Goal: Task Accomplishment & Management: Complete application form

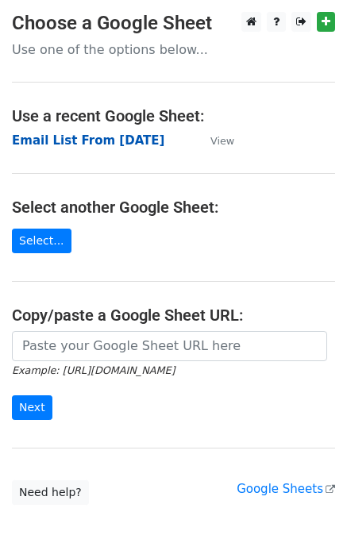
click at [91, 143] on strong "Email List From [DATE]" at bounding box center [88, 140] width 152 height 14
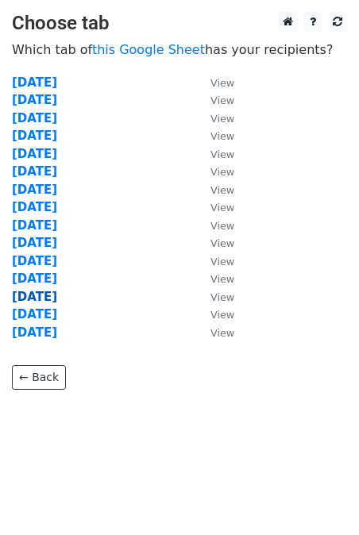
click at [52, 296] on strong "09-10-2025" at bounding box center [34, 297] width 45 height 14
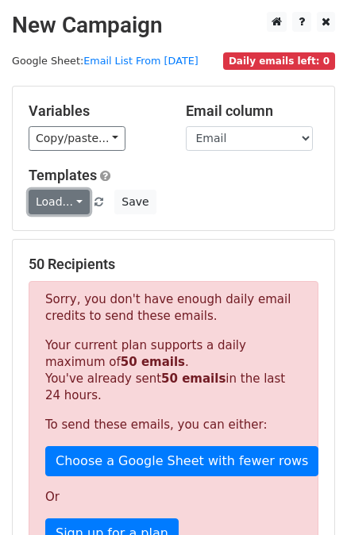
click at [68, 204] on link "Load..." at bounding box center [59, 202] width 61 height 25
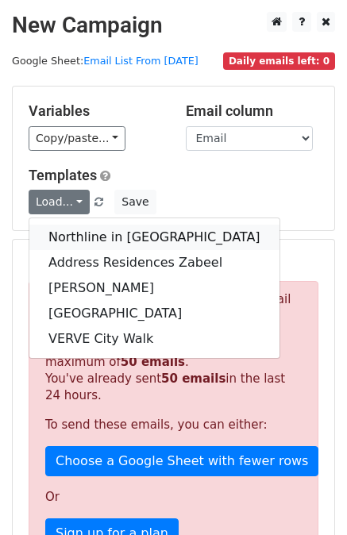
click at [133, 235] on link "Northline in City Walk" at bounding box center [154, 237] width 250 height 25
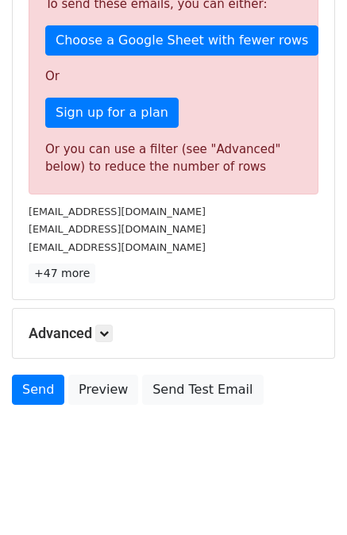
scroll to position [422, 0]
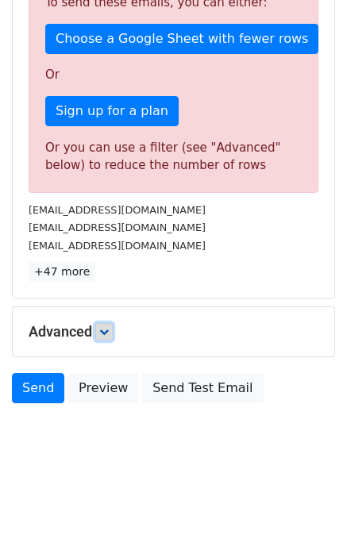
click at [113, 329] on link at bounding box center [103, 331] width 17 height 17
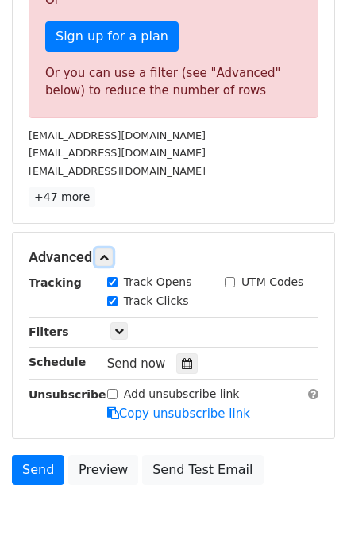
scroll to position [577, 0]
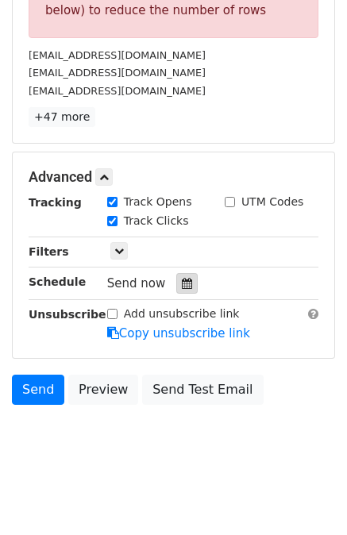
click at [185, 284] on div at bounding box center [186, 283] width 21 height 21
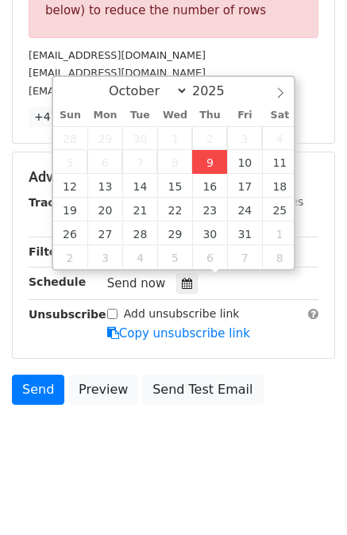
type input "2025-10-09 12:35"
type input "35"
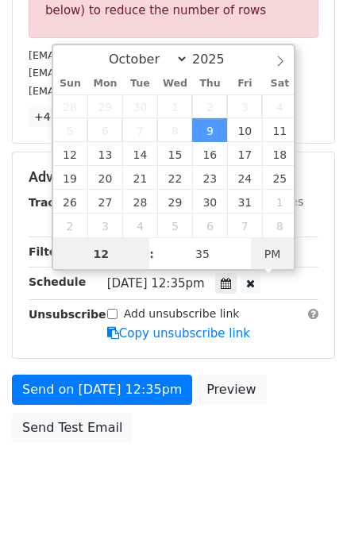
click at [290, 252] on span "PM" at bounding box center [273, 254] width 44 height 32
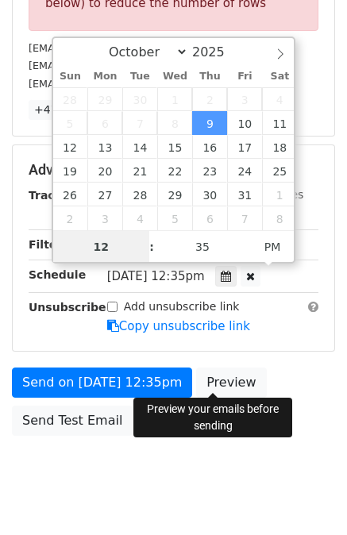
scroll to position [615, 0]
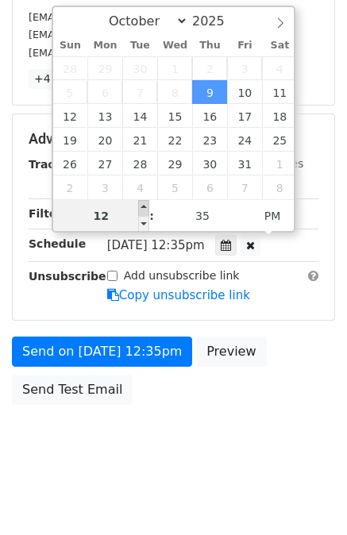
type input "2025-10-09 13:35"
type input "01"
click at [146, 207] on span at bounding box center [143, 208] width 11 height 16
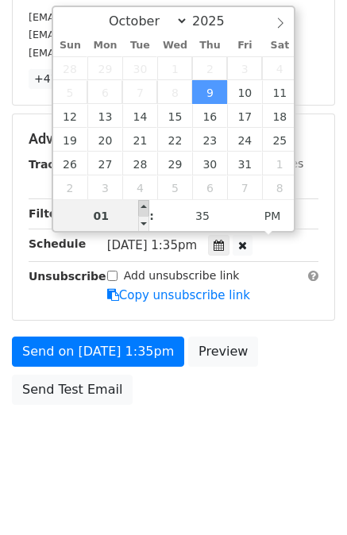
type input "2025-10-09 14:35"
type input "02"
type input "2025-10-09 15:35"
type input "03"
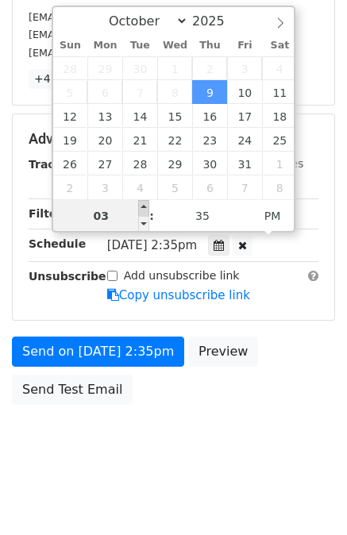
click at [146, 204] on span at bounding box center [143, 208] width 11 height 16
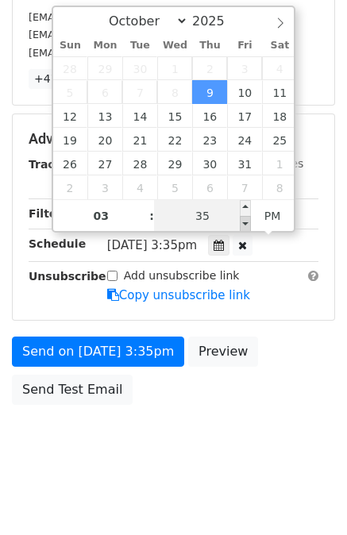
type input "2025-10-09 15:30"
type input "30"
click at [243, 219] on span at bounding box center [245, 224] width 11 height 16
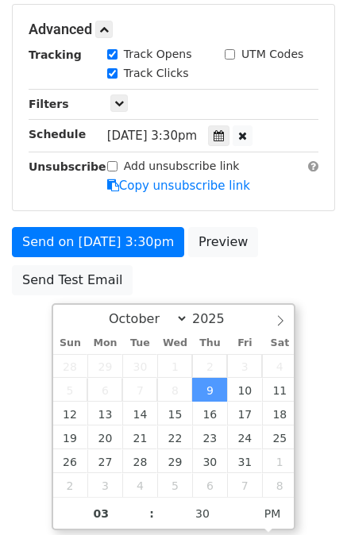
scroll to position [209, 0]
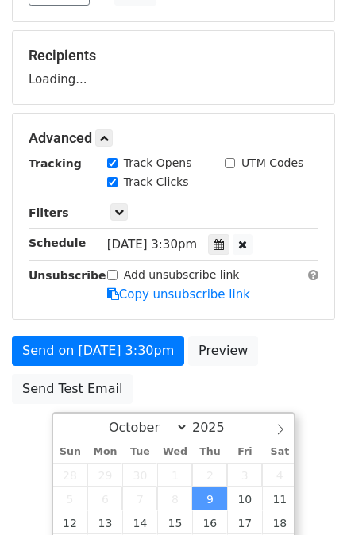
click at [244, 198] on div "Advanced Tracking Track Opens UTM Codes Track Clicks Filters Only include sprea…" at bounding box center [174, 217] width 322 height 206
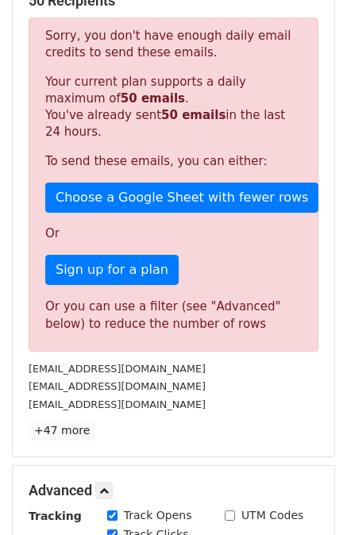
scroll to position [606, 0]
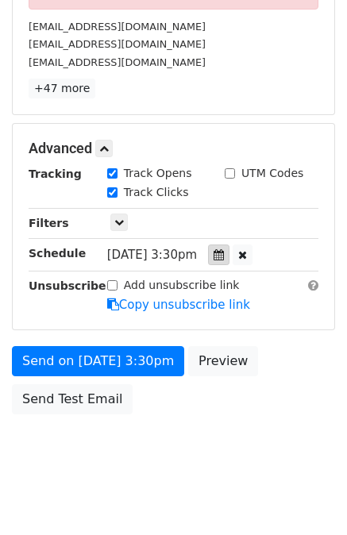
click at [226, 258] on div at bounding box center [218, 255] width 21 height 21
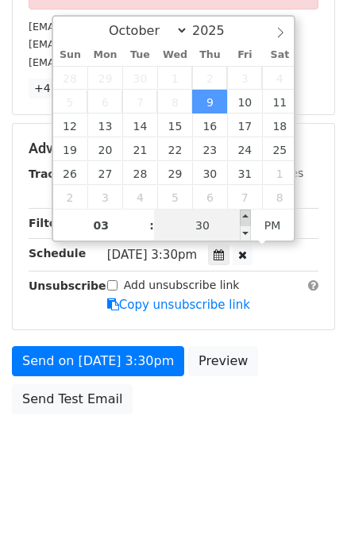
type input "2025-10-09 15:35"
type input "35"
click at [245, 217] on span at bounding box center [245, 218] width 11 height 16
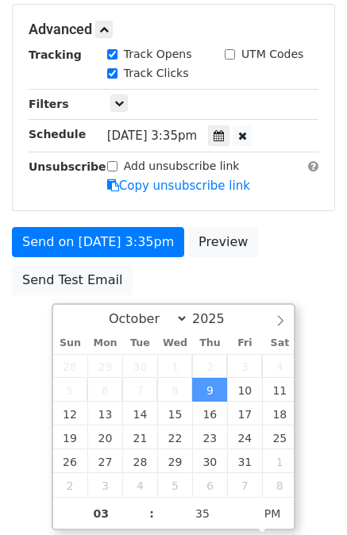
scroll to position [209, 0]
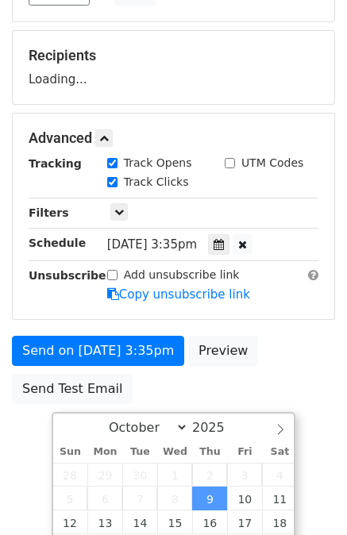
click at [245, 214] on form "Variables Copy/paste... {{Email}} {{First Name}} Email column Email First Name …" at bounding box center [173, 144] width 323 height 535
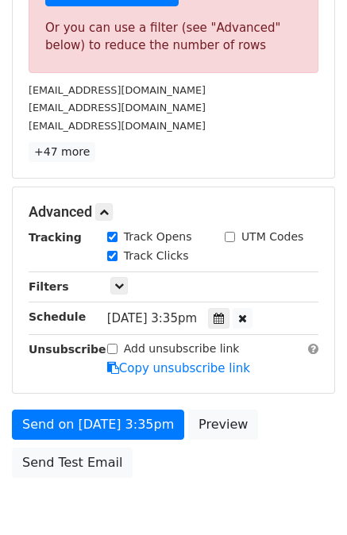
scroll to position [606, 0]
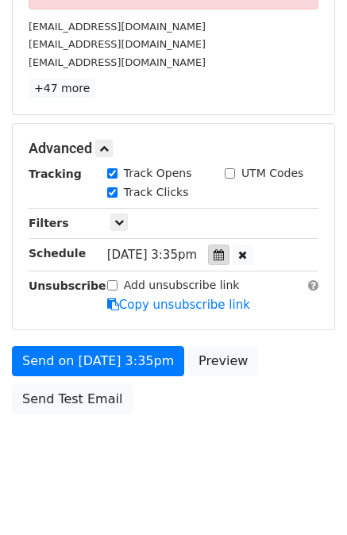
click at [224, 257] on icon at bounding box center [219, 254] width 10 height 11
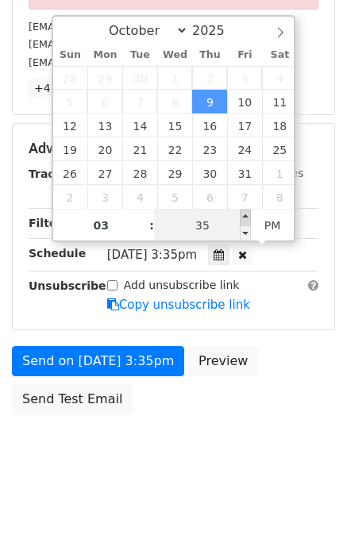
type input "2025-10-09 15:40"
type input "40"
click at [244, 218] on span at bounding box center [245, 218] width 11 height 16
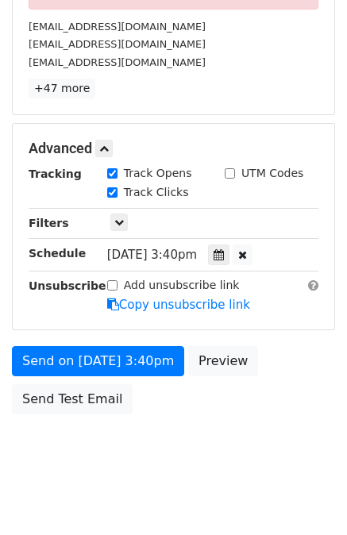
click at [311, 194] on div "Track Clicks" at bounding box center [212, 193] width 235 height 19
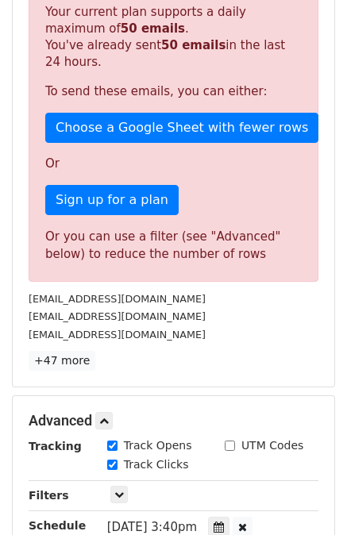
scroll to position [615, 0]
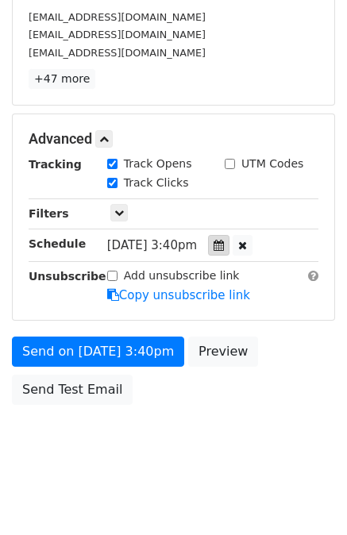
click at [221, 247] on icon at bounding box center [219, 245] width 10 height 11
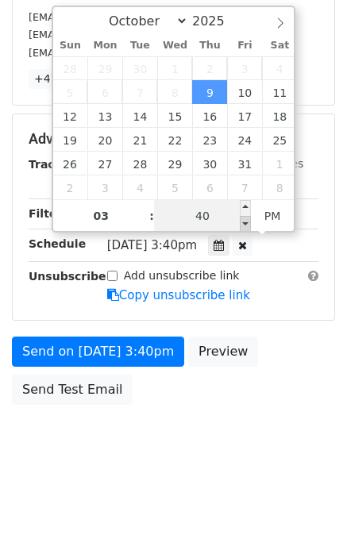
type input "2025-10-09 15:35"
type input "35"
click at [245, 216] on span at bounding box center [245, 224] width 11 height 16
type input "2025-10-09 15:40"
type input "40"
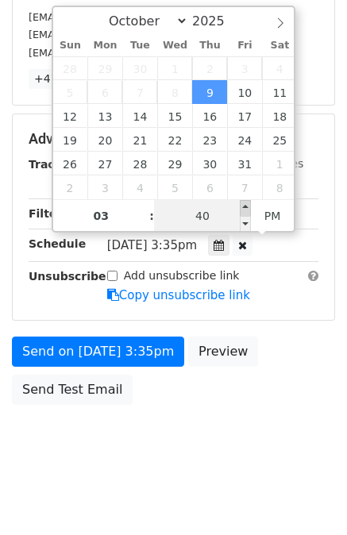
click at [245, 206] on span at bounding box center [245, 208] width 11 height 16
type input "2025-10-09 15:45"
type input "45"
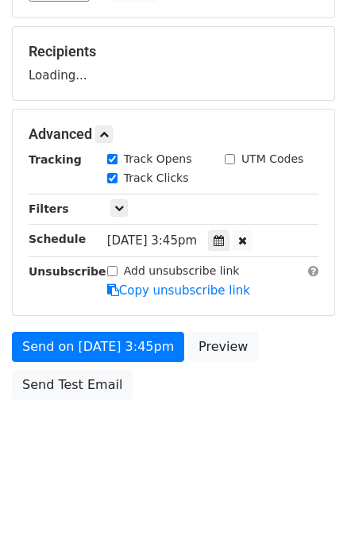
scroll to position [209, 0]
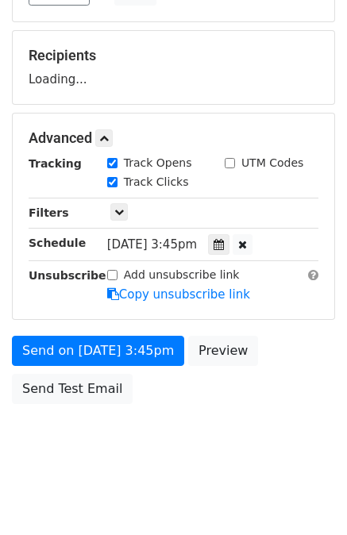
click at [254, 252] on form "Variables Copy/paste... {{Email}} {{First Name}} Email column Email First Name …" at bounding box center [173, 144] width 323 height 535
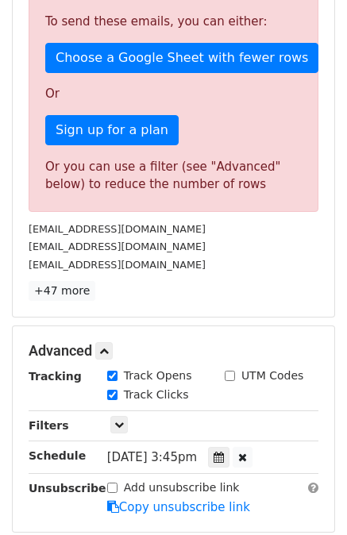
scroll to position [556, 0]
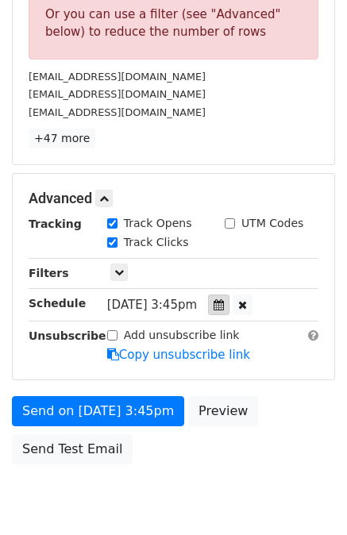
click at [222, 299] on icon at bounding box center [219, 304] width 10 height 11
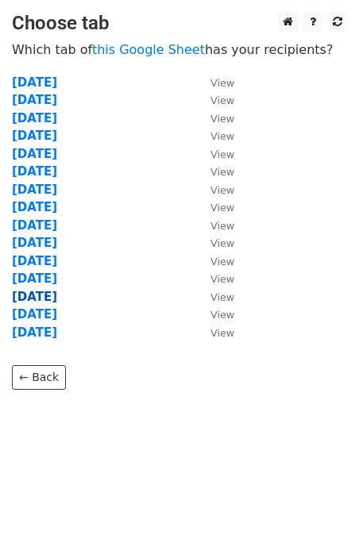
click at [56, 294] on strong "[DATE]" at bounding box center [34, 297] width 45 height 14
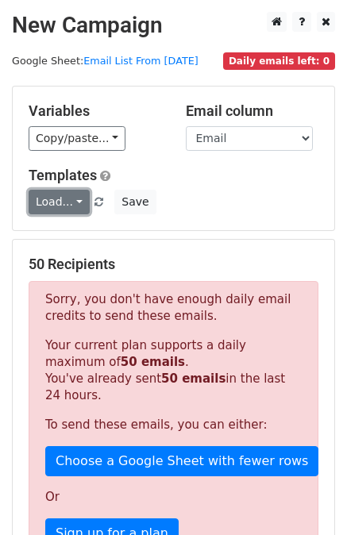
click at [79, 201] on link "Load..." at bounding box center [59, 202] width 61 height 25
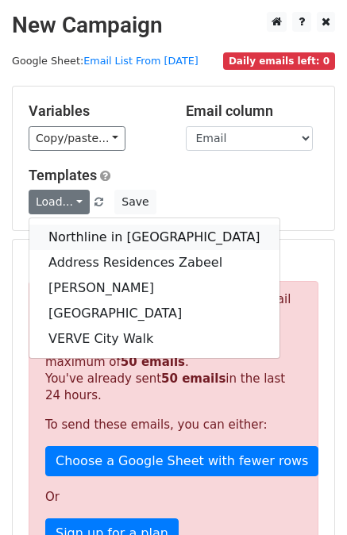
click at [92, 230] on link "Northline in City Walk" at bounding box center [154, 237] width 250 height 25
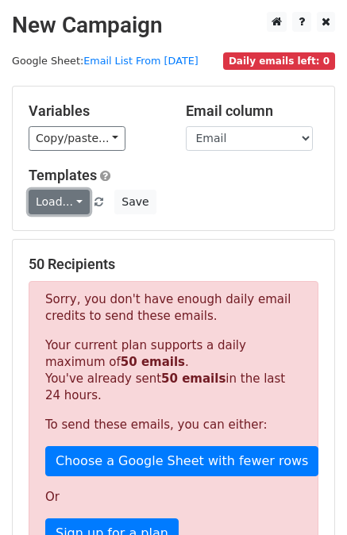
click at [73, 204] on link "Load..." at bounding box center [59, 202] width 61 height 25
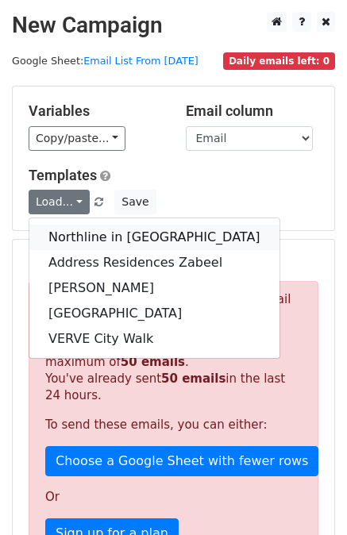
click at [93, 234] on link "Northline in [GEOGRAPHIC_DATA]" at bounding box center [154, 237] width 250 height 25
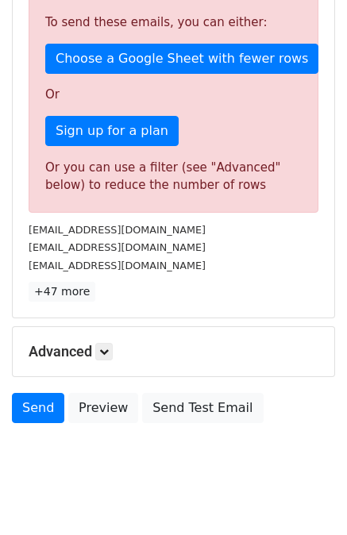
scroll to position [422, 0]
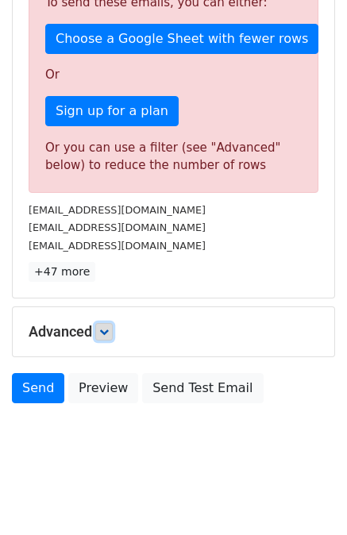
click at [109, 328] on icon at bounding box center [104, 332] width 10 height 10
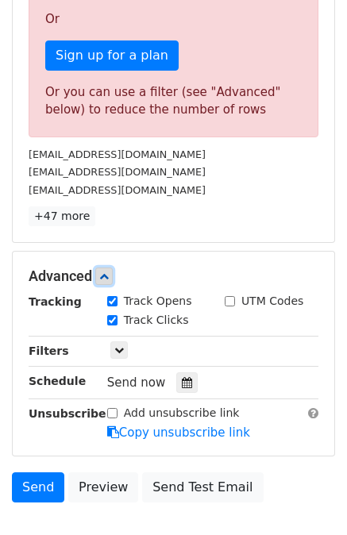
scroll to position [577, 0]
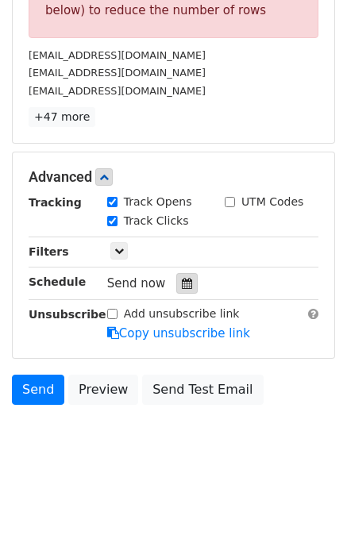
click at [182, 279] on icon at bounding box center [187, 283] width 10 height 11
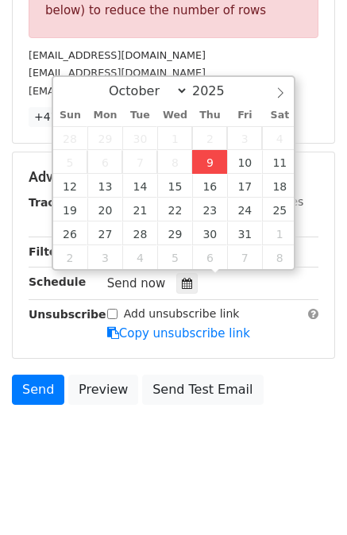
type input "2025-10-09 12:37"
type input "37"
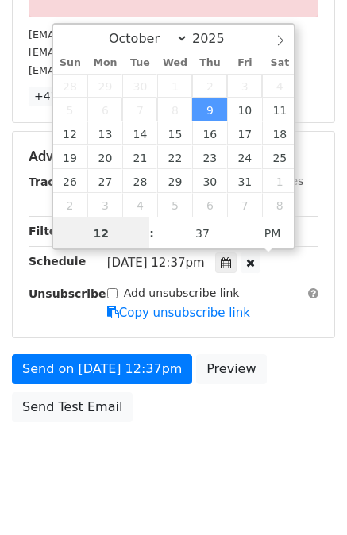
scroll to position [615, 0]
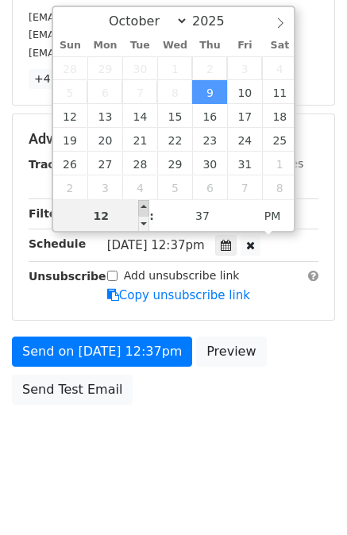
type input "2025-10-09 13:37"
type input "01"
click at [145, 208] on span at bounding box center [143, 208] width 11 height 16
type input "2025-10-09 14:37"
type input "02"
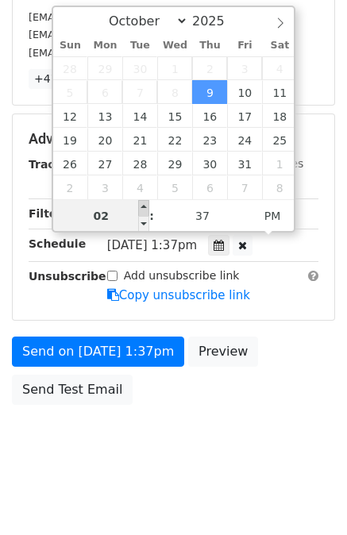
click at [145, 208] on span at bounding box center [143, 208] width 11 height 16
type input "2025-10-09 15:37"
type input "03"
click at [145, 208] on span at bounding box center [143, 208] width 11 height 16
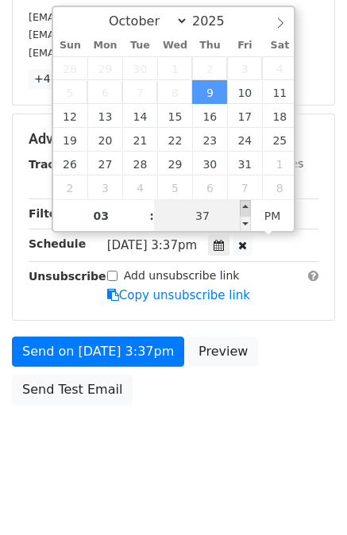
type input "2025-10-09 15:42"
click at [248, 206] on span at bounding box center [245, 208] width 11 height 16
type input "41"
type input "2025-10-09 15:41"
click at [291, 293] on div "Add unsubscribe link Copy unsubscribe link" at bounding box center [212, 286] width 235 height 37
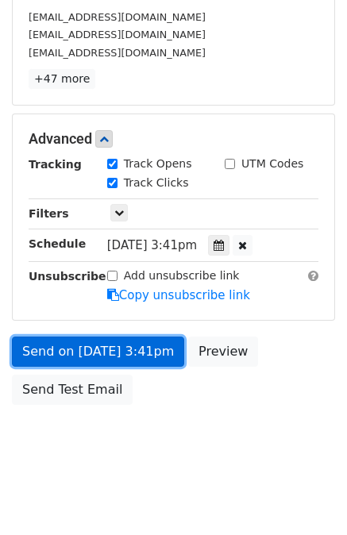
click at [146, 351] on link "Send on Oct 9 at 3:41pm" at bounding box center [98, 352] width 172 height 30
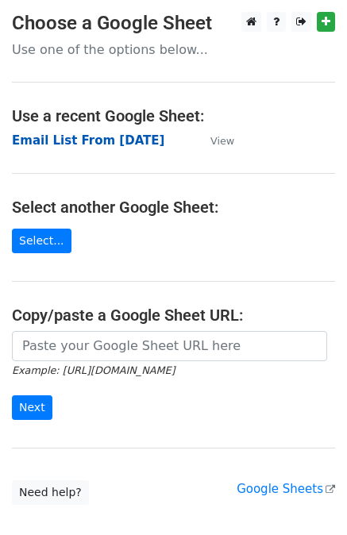
click at [99, 139] on strong "Email List From [DATE]" at bounding box center [88, 140] width 152 height 14
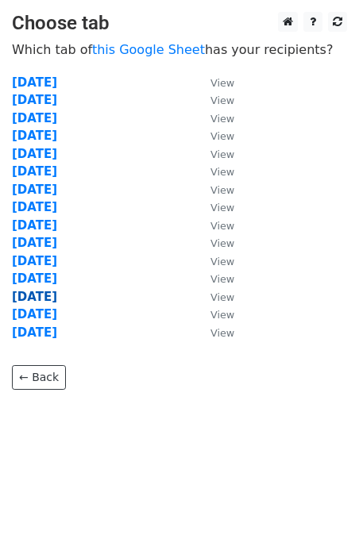
click at [43, 293] on strong "[DATE]" at bounding box center [34, 297] width 45 height 14
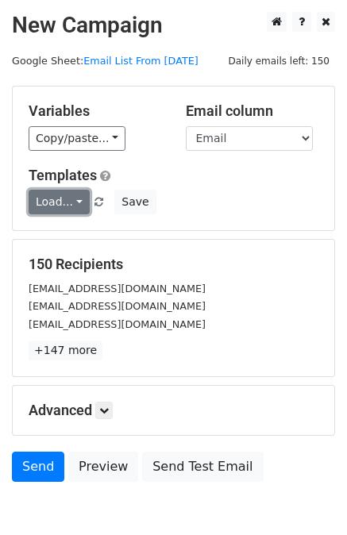
click at [66, 198] on link "Load..." at bounding box center [59, 202] width 61 height 25
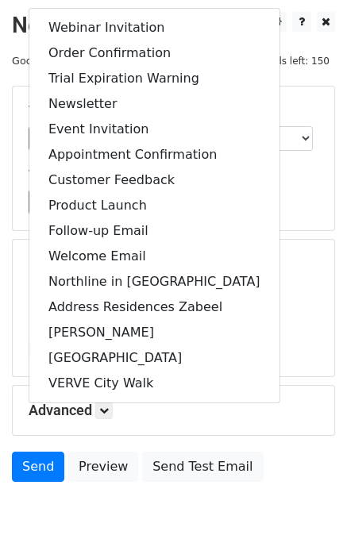
click at [320, 272] on div "150 Recipients [EMAIL_ADDRESS][DOMAIN_NAME] [DOMAIN_NAME][EMAIL_ADDRESS][DOMAIN…" at bounding box center [174, 308] width 322 height 137
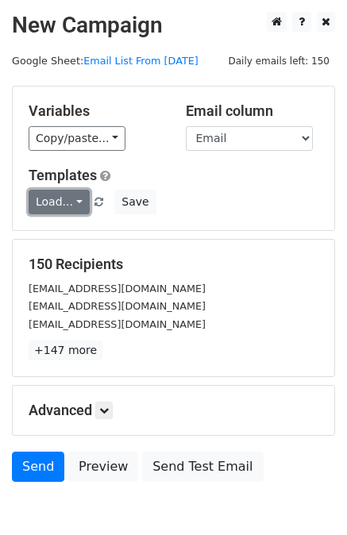
click at [79, 191] on link "Load..." at bounding box center [59, 202] width 61 height 25
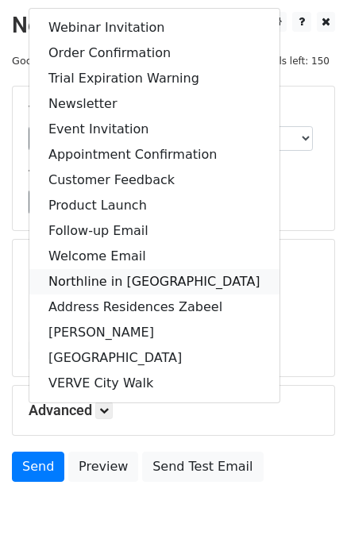
click at [141, 279] on link "Northline in [GEOGRAPHIC_DATA]" at bounding box center [154, 281] width 250 height 25
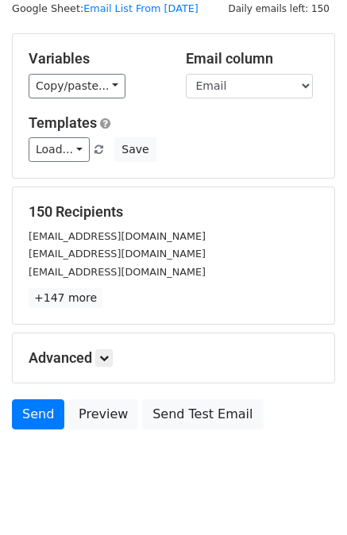
scroll to position [79, 0]
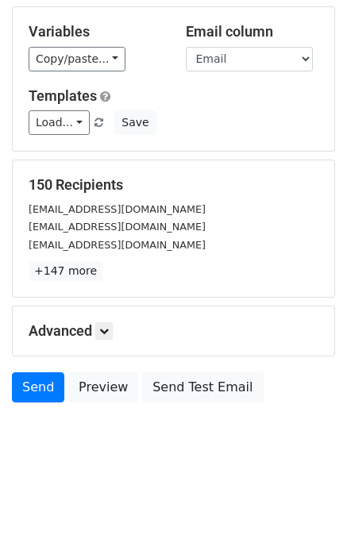
click at [95, 333] on h5 "Advanced" at bounding box center [174, 330] width 290 height 17
click at [100, 330] on link at bounding box center [103, 330] width 17 height 17
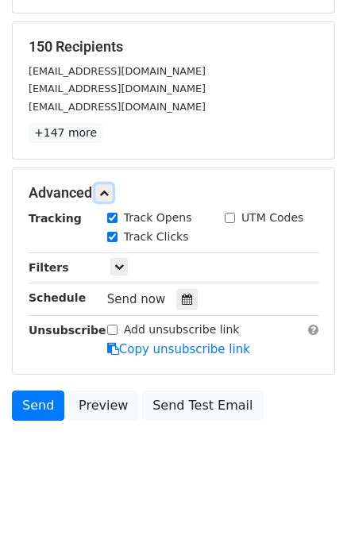
scroll to position [235, 0]
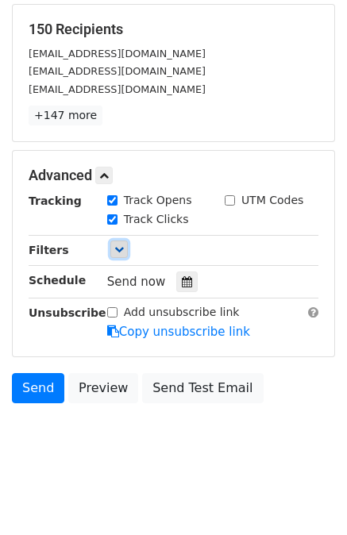
click at [119, 249] on icon at bounding box center [119, 250] width 10 height 10
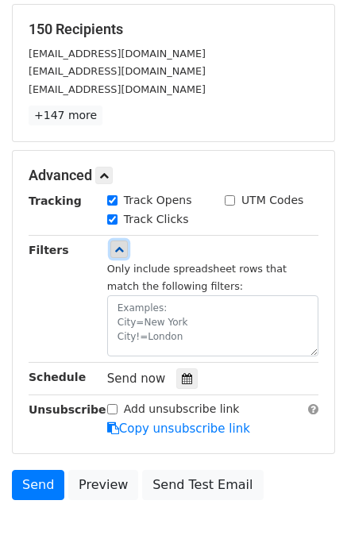
click at [121, 251] on icon at bounding box center [119, 250] width 10 height 10
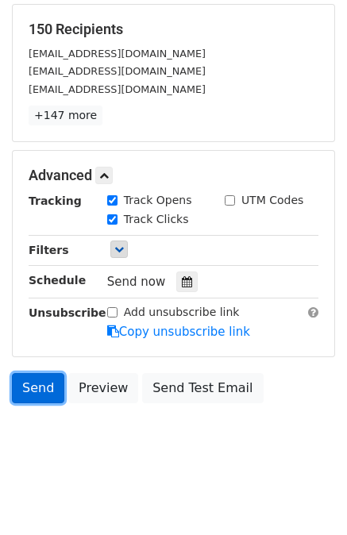
click at [34, 382] on link "Send" at bounding box center [38, 388] width 52 height 30
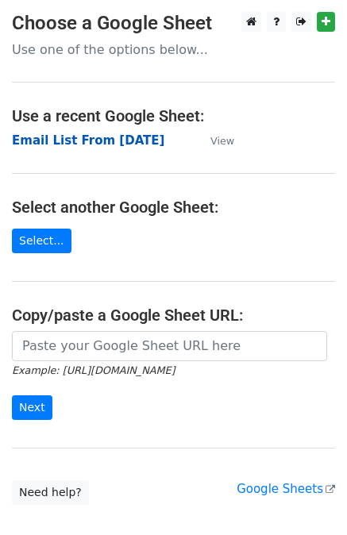
click at [90, 144] on strong "Email List From [DATE]" at bounding box center [88, 140] width 152 height 14
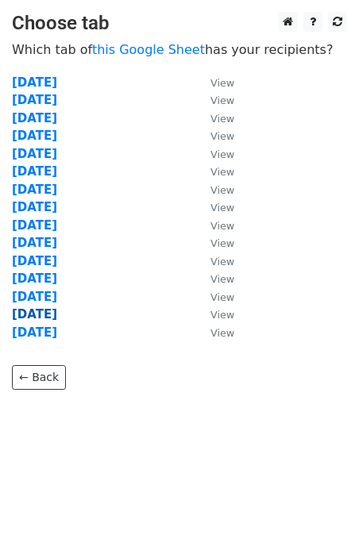
click at [57, 309] on strong "10-10-2025" at bounding box center [34, 314] width 45 height 14
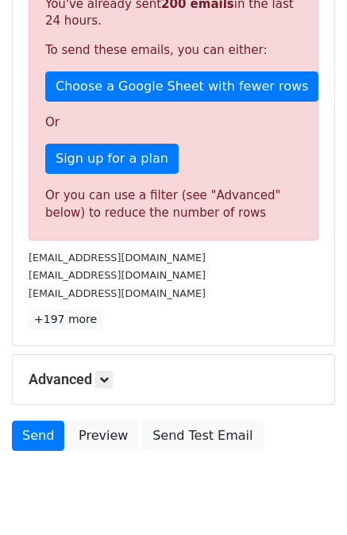
scroll to position [422, 0]
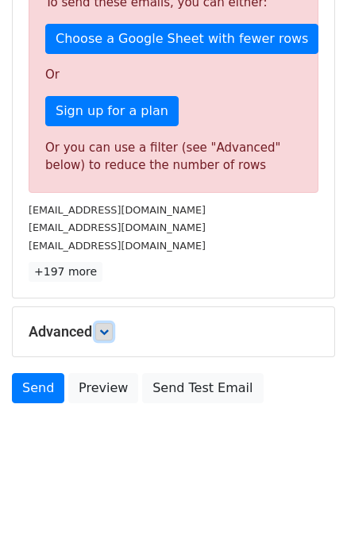
click at [108, 330] on icon at bounding box center [104, 332] width 10 height 10
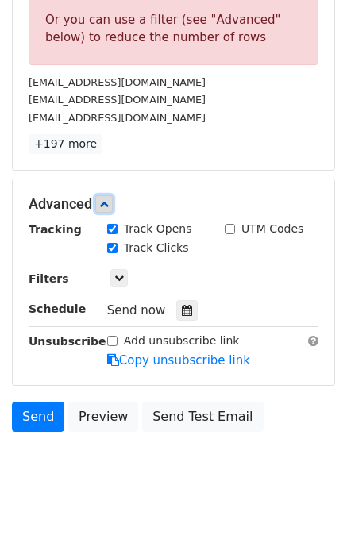
scroll to position [577, 0]
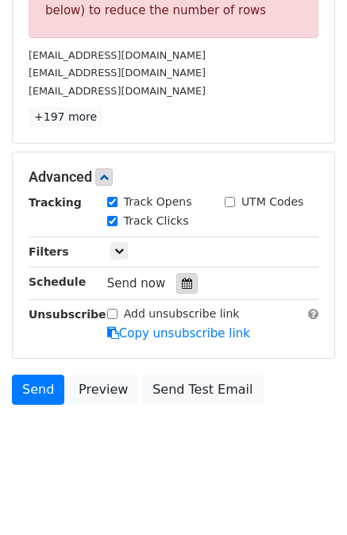
click at [182, 280] on icon at bounding box center [187, 283] width 10 height 11
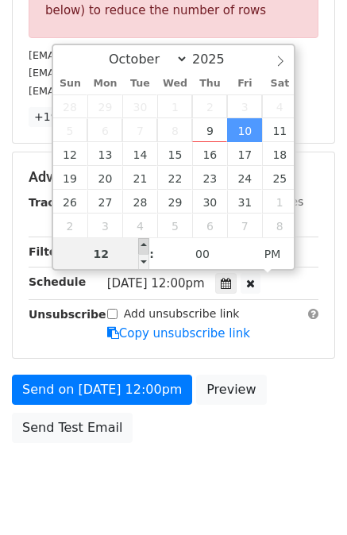
type input "[DATE] 13:00"
type input "01"
click at [143, 242] on span at bounding box center [143, 246] width 11 height 16
type input "[DATE] 14:00"
type input "02"
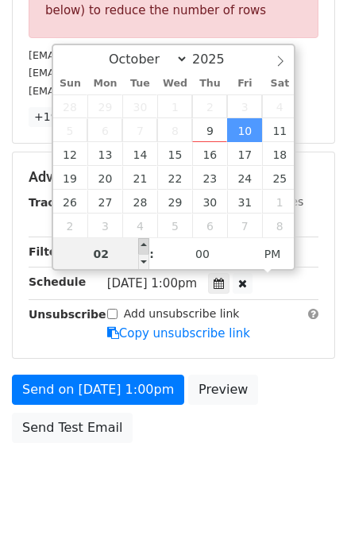
click at [143, 242] on span at bounding box center [143, 246] width 11 height 16
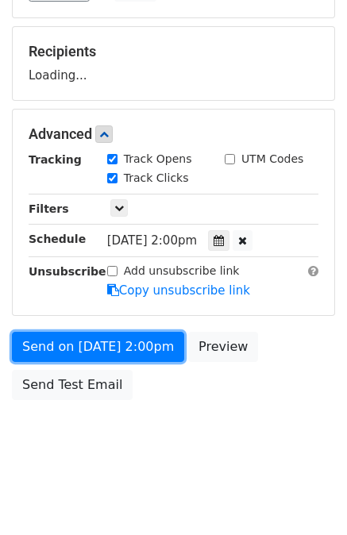
scroll to position [209, 0]
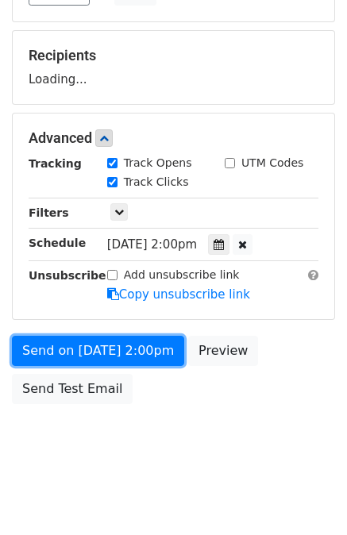
click at [143, 242] on form "Variables Copy/paste... {{Email}} {{First Name}} Email column Email First Name …" at bounding box center [173, 144] width 323 height 535
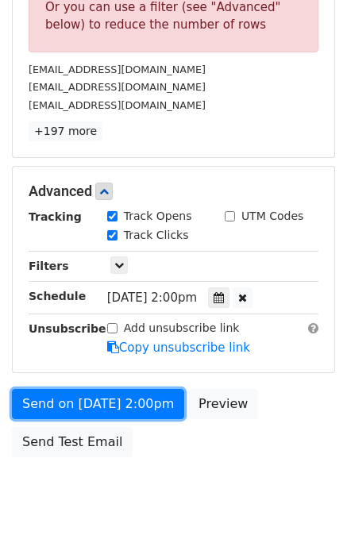
scroll to position [606, 0]
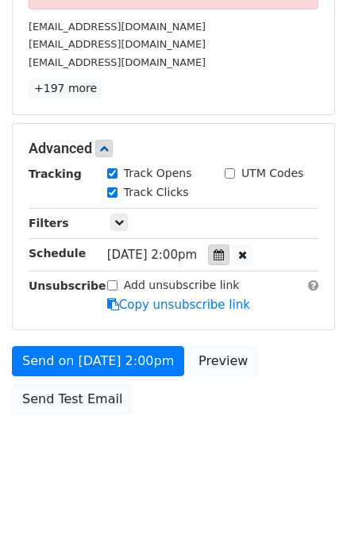
click at [221, 249] on icon at bounding box center [219, 254] width 10 height 11
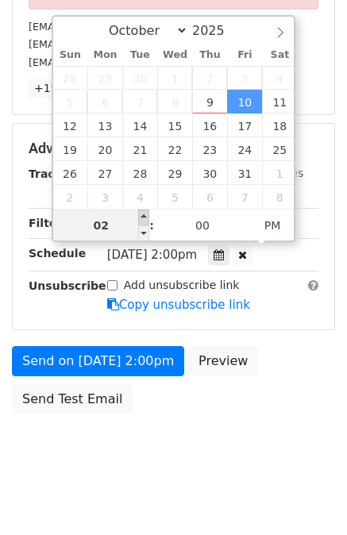
type input "[DATE] 15:00"
type input "03"
click at [146, 220] on span at bounding box center [143, 218] width 11 height 16
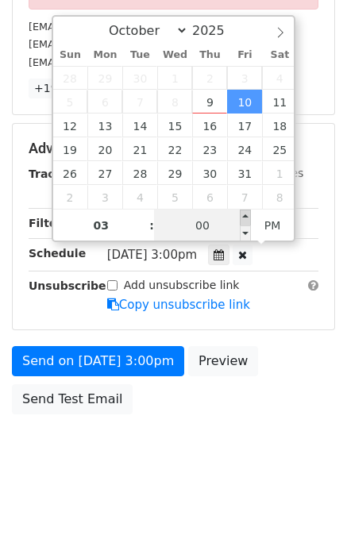
type input "[DATE] 15:05"
type input "05"
click at [243, 222] on span at bounding box center [245, 218] width 11 height 16
type input "[DATE] 15:10"
type input "10"
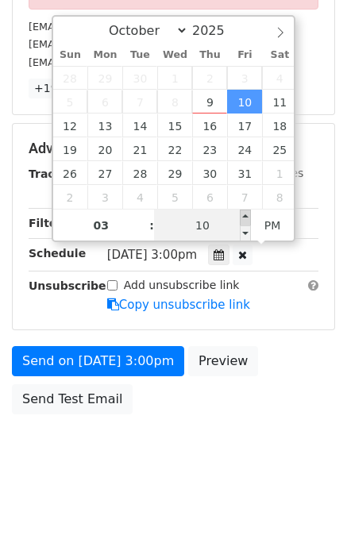
click at [243, 222] on span at bounding box center [245, 218] width 11 height 16
type input "[DATE] 15:15"
type input "15"
click at [243, 222] on span at bounding box center [245, 218] width 11 height 16
type input "[DATE] 15:20"
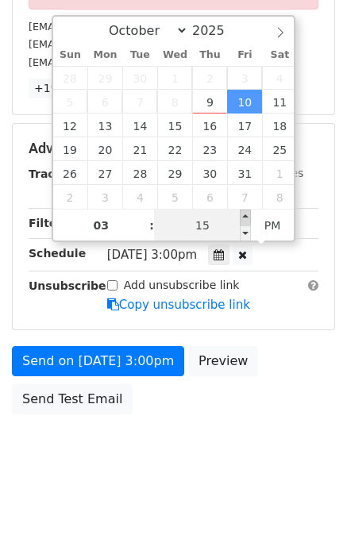
type input "20"
click at [243, 222] on span at bounding box center [245, 218] width 11 height 16
type input "[DATE] 15:25"
type input "25"
click at [243, 222] on span at bounding box center [245, 218] width 11 height 16
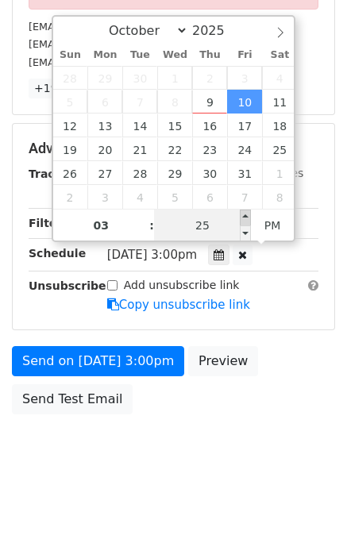
type input "[DATE] 15:30"
type input "30"
click at [243, 222] on span at bounding box center [245, 218] width 11 height 16
type input "[DATE] 15:35"
type input "35"
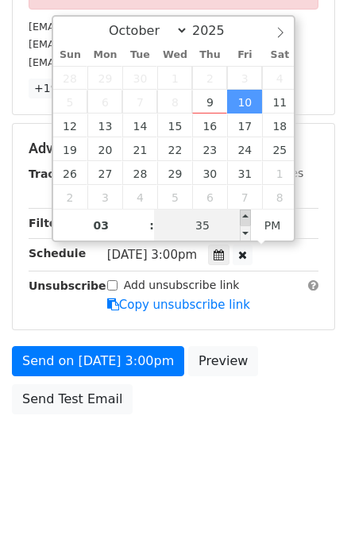
click at [243, 222] on span at bounding box center [245, 218] width 11 height 16
type input "[DATE] 15:40"
type input "40"
click at [243, 222] on span at bounding box center [245, 218] width 11 height 16
type input "[DATE] 15:45"
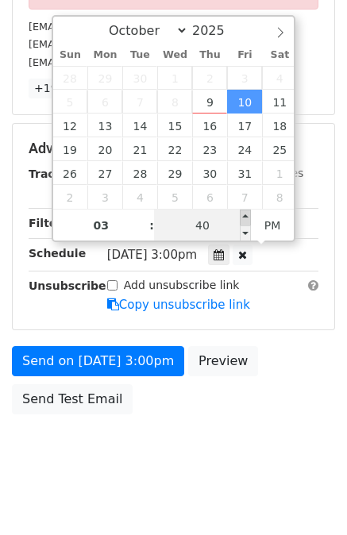
type input "45"
click at [243, 222] on span at bounding box center [245, 218] width 11 height 16
type input "[DATE] 15:50"
type input "50"
click at [243, 222] on span at bounding box center [245, 218] width 11 height 16
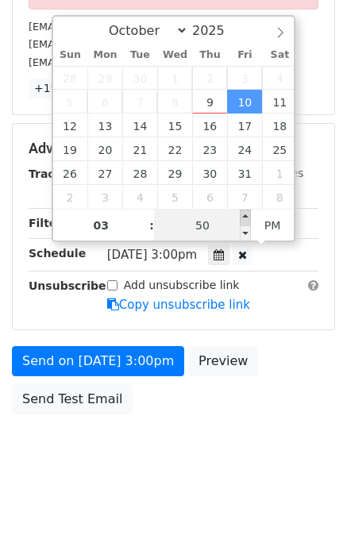
type input "[DATE] 15:55"
type input "55"
click at [243, 222] on span at bounding box center [245, 218] width 11 height 16
type input "[DATE] 16:00"
type input "04"
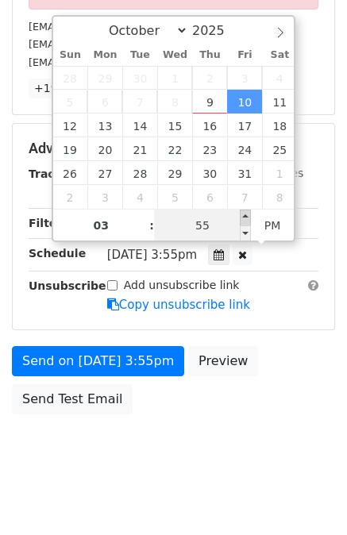
type input "00"
click at [243, 222] on span at bounding box center [245, 218] width 11 height 16
type input "[DATE] 15:55"
type input "03"
type input "55"
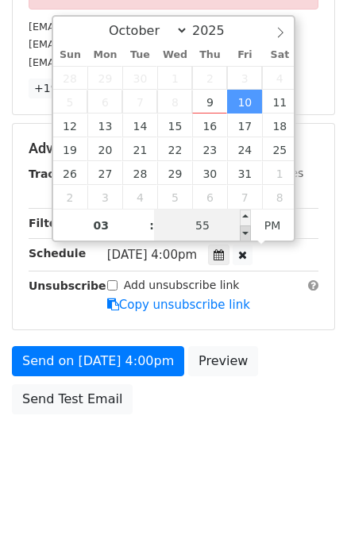
click at [249, 228] on span at bounding box center [245, 234] width 11 height 16
type input "[DATE] 15:50"
type input "50"
click at [249, 228] on span at bounding box center [245, 234] width 11 height 16
click at [316, 217] on div "Only include spreadsheet rows that match the following filters:" at bounding box center [212, 223] width 235 height 18
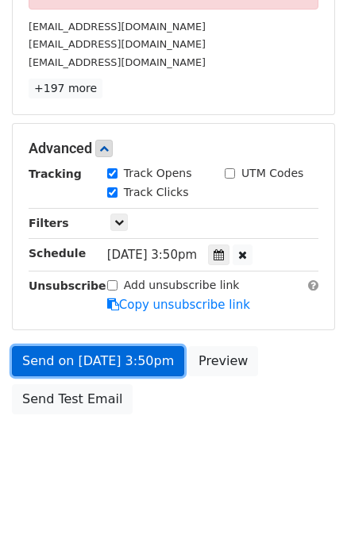
click at [148, 350] on link "Send on [DATE] 3:50pm" at bounding box center [98, 361] width 172 height 30
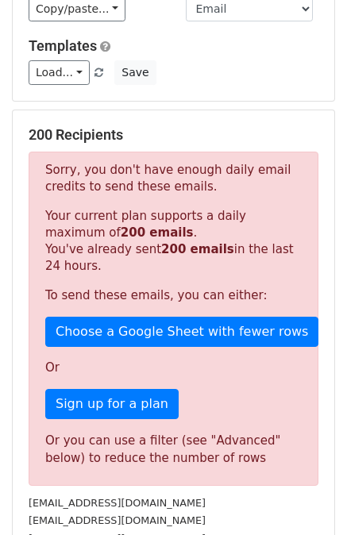
scroll to position [0, 0]
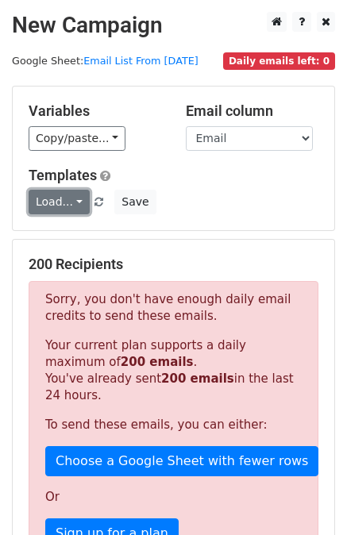
click at [67, 204] on link "Load..." at bounding box center [59, 202] width 61 height 25
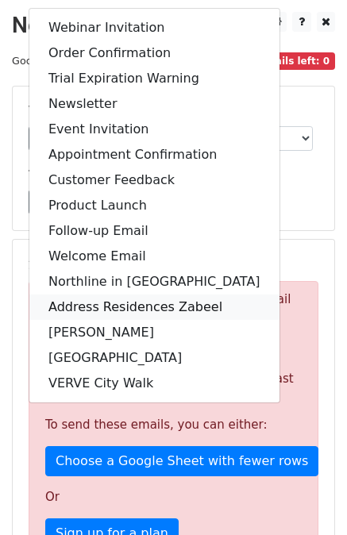
click at [120, 303] on link "Address Residences Zabeel" at bounding box center [154, 307] width 250 height 25
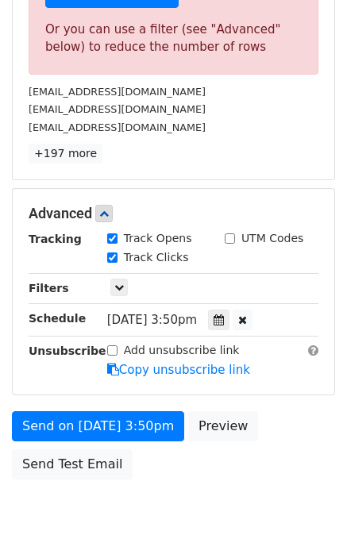
scroll to position [556, 0]
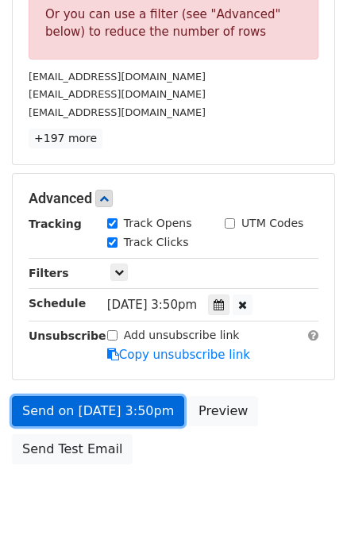
click at [140, 398] on link "Send on [DATE] 3:50pm" at bounding box center [98, 411] width 172 height 30
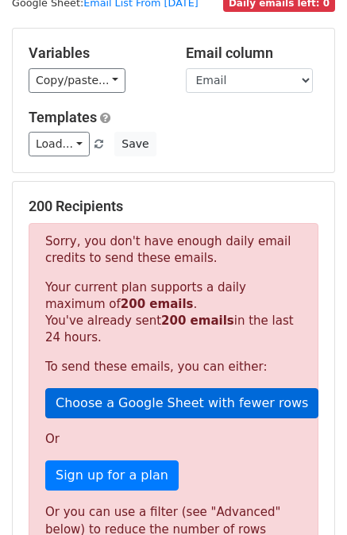
scroll to position [0, 0]
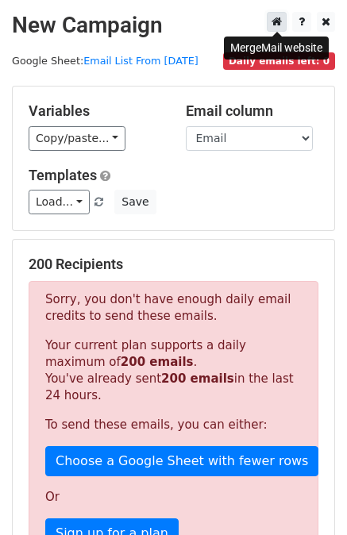
click at [280, 25] on icon at bounding box center [277, 21] width 10 height 11
